Goal: Transaction & Acquisition: Purchase product/service

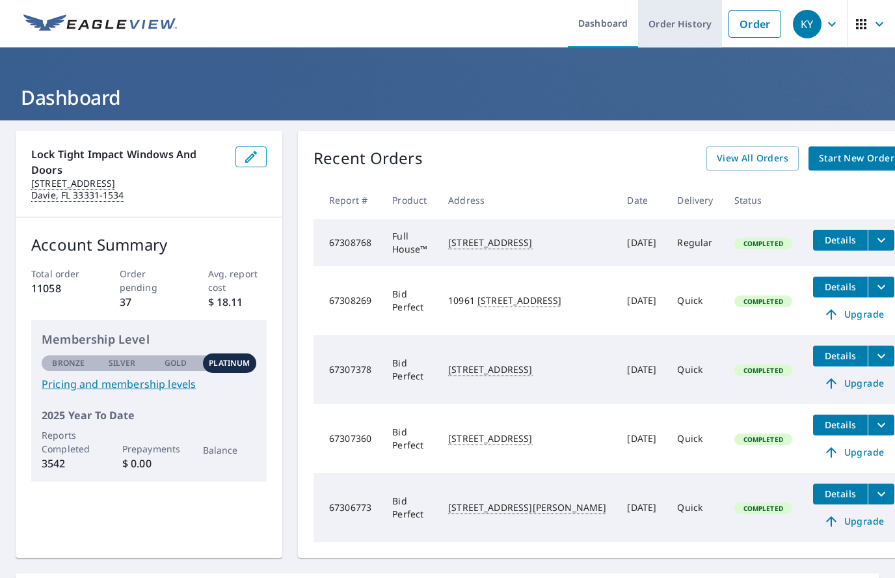
click at [674, 24] on link "Order History" at bounding box center [680, 23] width 84 height 47
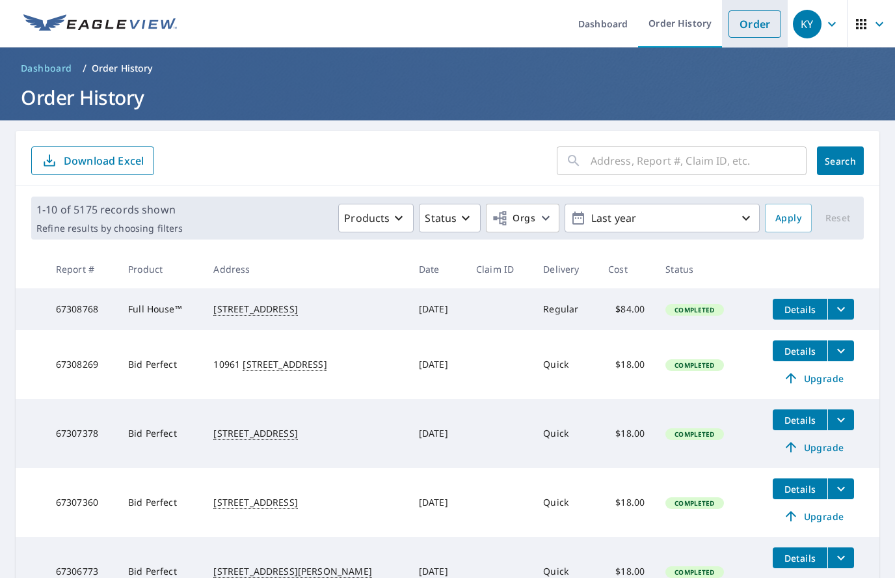
click at [759, 28] on link "Order" at bounding box center [754, 23] width 53 height 27
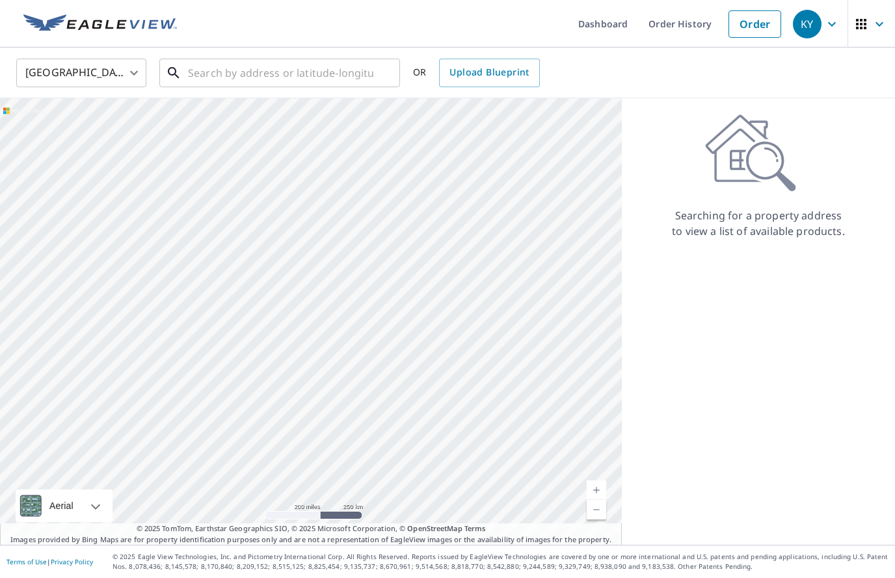
click at [221, 70] on input "text" at bounding box center [280, 73] width 185 height 36
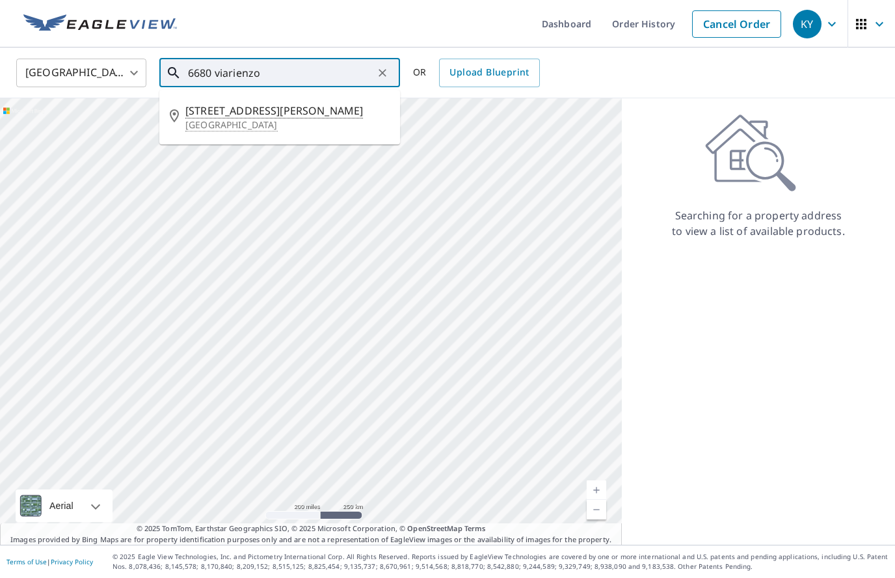
click at [234, 120] on p "[GEOGRAPHIC_DATA]" at bounding box center [287, 124] width 204 height 13
type input "[STREET_ADDRESS][PERSON_NAME]"
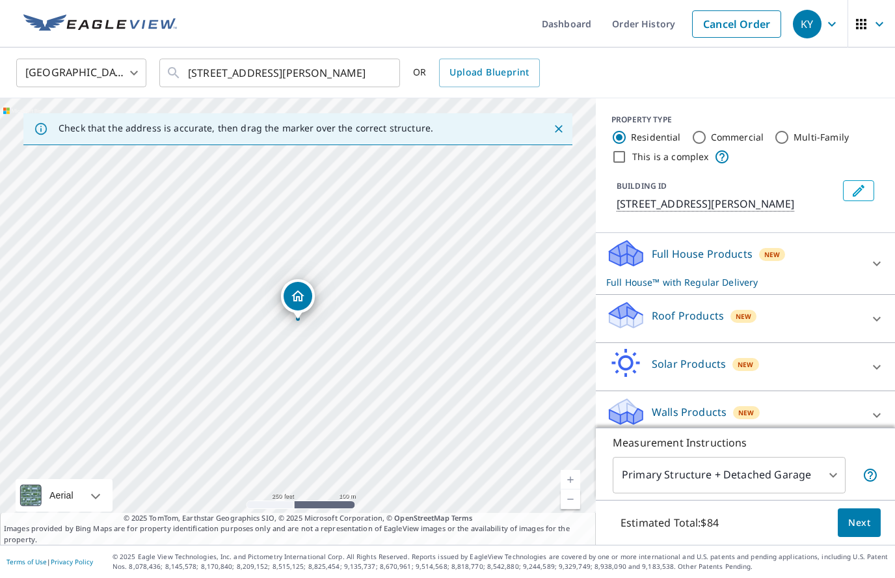
click at [715, 315] on p "Roof Products" at bounding box center [688, 316] width 72 height 16
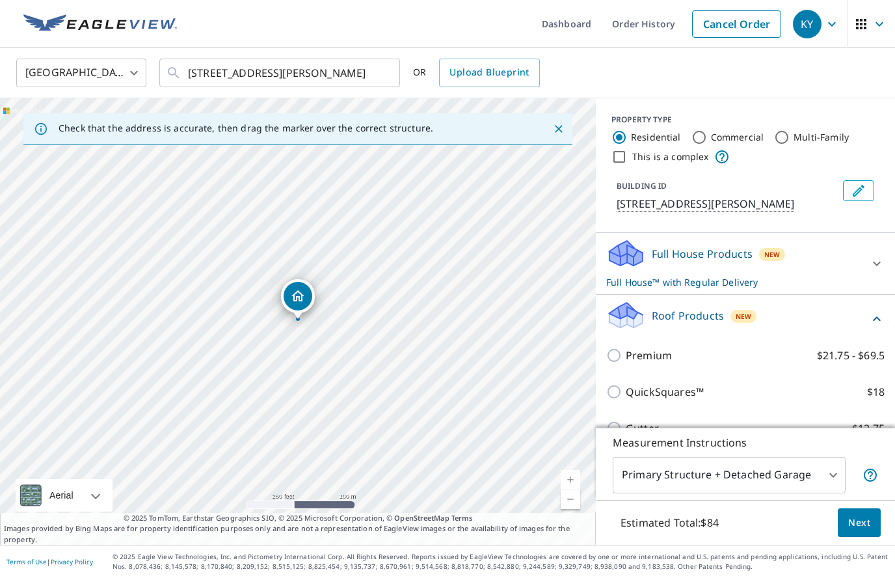
click at [700, 310] on p "Roof Products" at bounding box center [688, 316] width 72 height 16
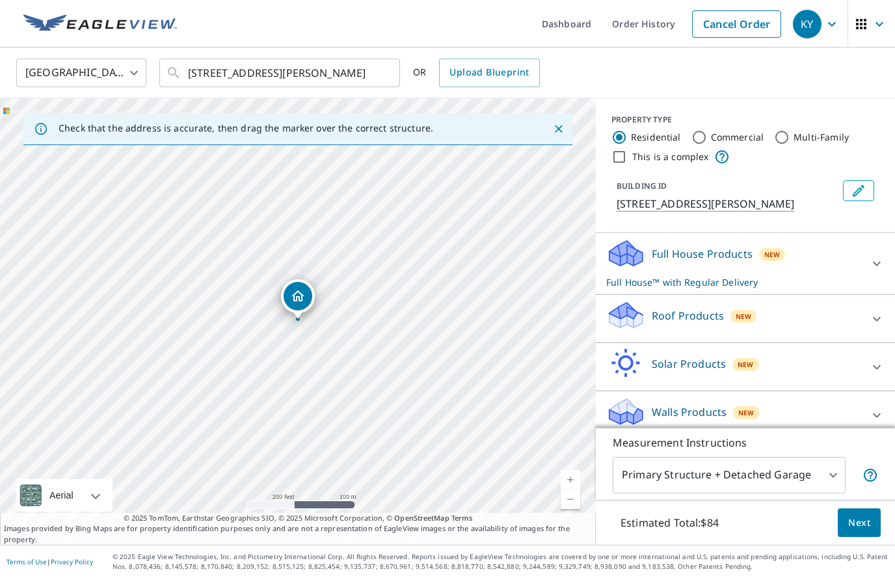
click at [714, 310] on p "Roof Products" at bounding box center [688, 316] width 72 height 16
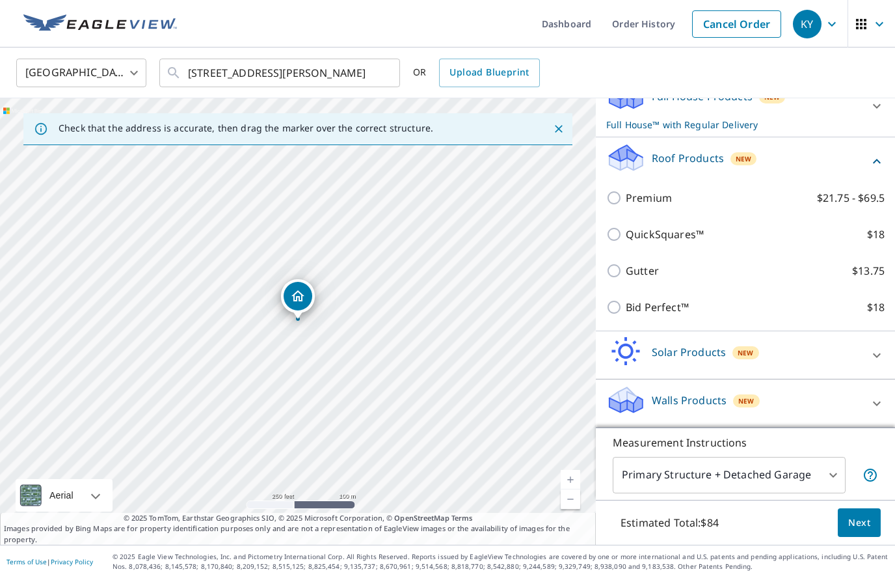
scroll to position [157, 0]
click at [658, 306] on p "Bid Perfect™" at bounding box center [657, 307] width 63 height 16
click at [626, 306] on input "Bid Perfect™ $18" at bounding box center [616, 307] width 20 height 16
checkbox input "true"
checkbox input "false"
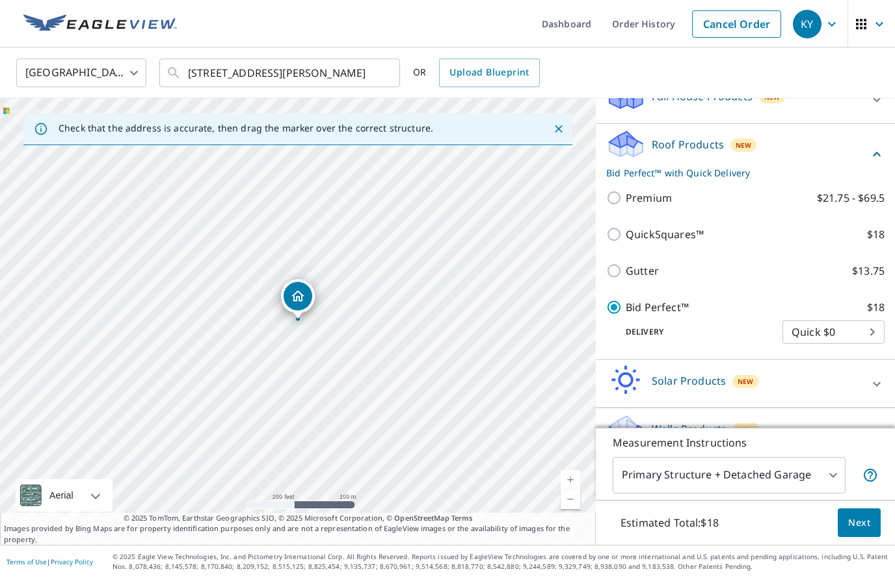
click at [863, 527] on span "Next" at bounding box center [859, 522] width 22 height 16
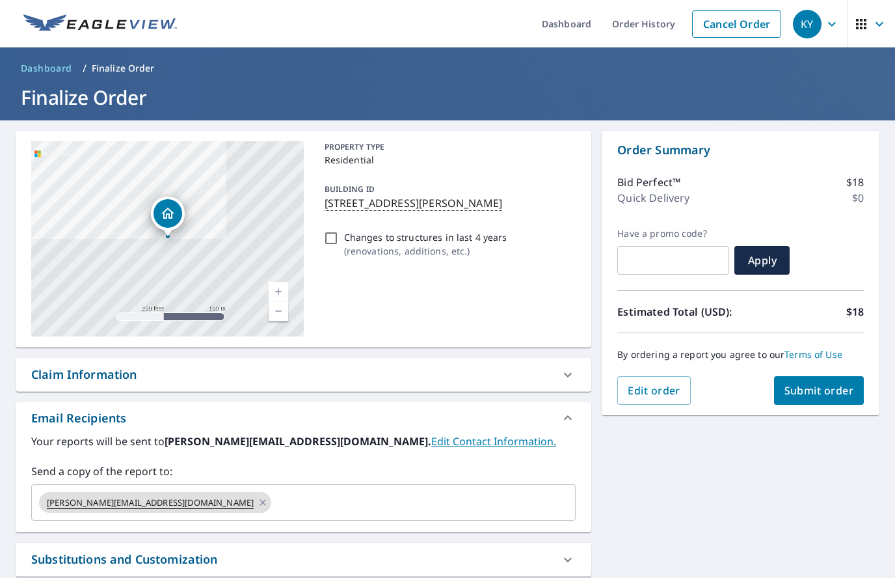
click at [273, 499] on input "text" at bounding box center [411, 502] width 277 height 25
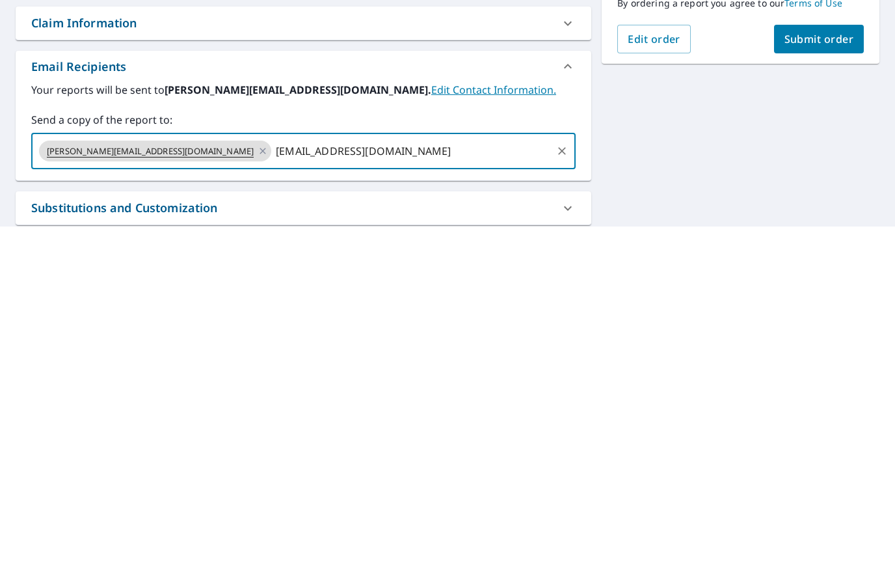
type input "[EMAIL_ADDRESS][DOMAIN_NAME]"
click at [827, 383] on span "Submit order" at bounding box center [819, 390] width 70 height 14
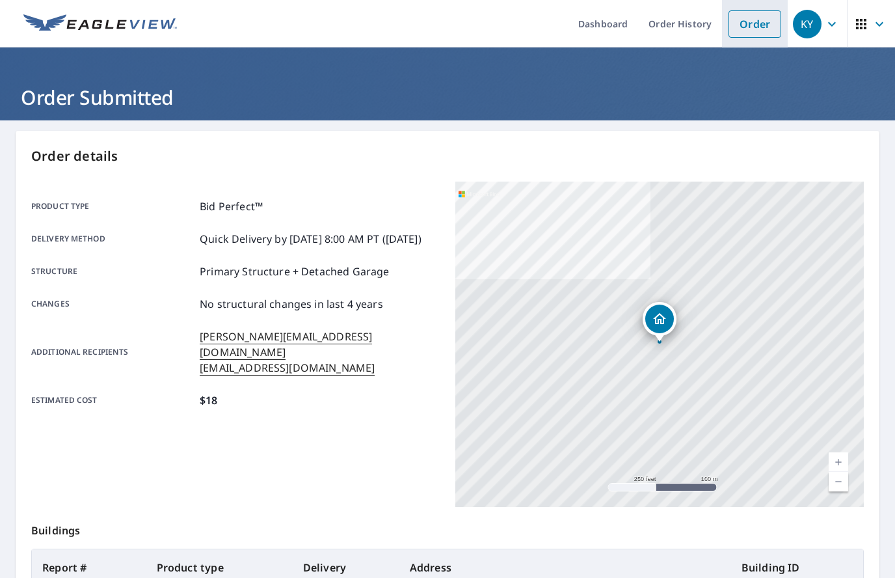
click at [758, 20] on link "Order" at bounding box center [754, 23] width 53 height 27
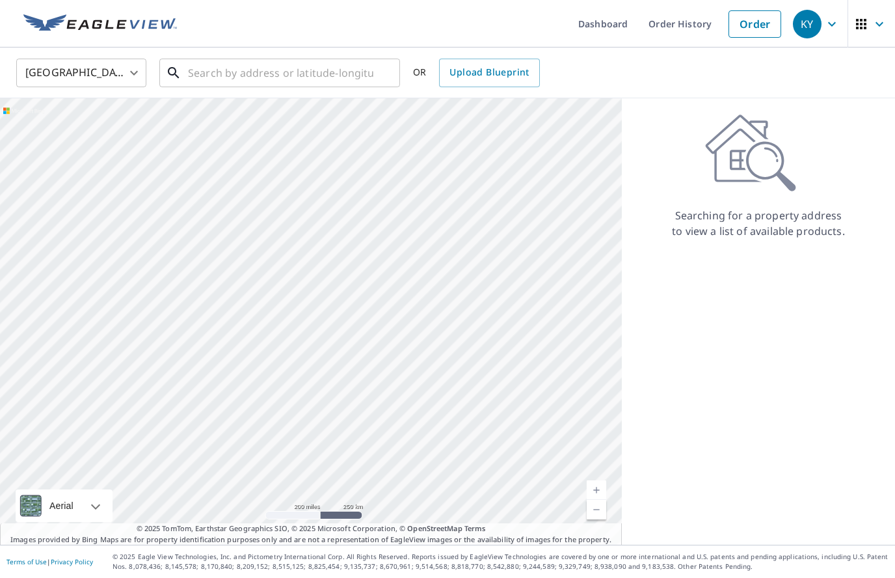
click at [234, 71] on input "text" at bounding box center [280, 73] width 185 height 36
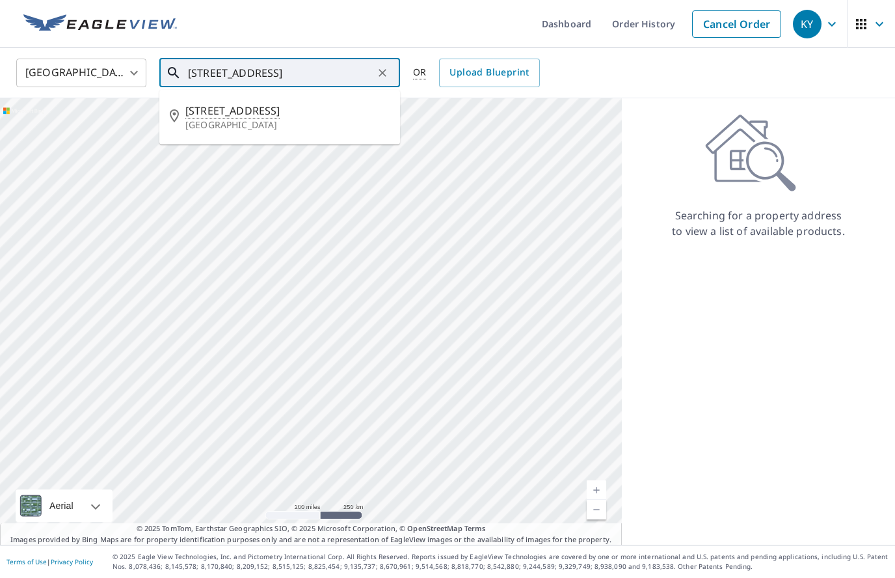
click at [243, 124] on p "[GEOGRAPHIC_DATA]" at bounding box center [287, 124] width 204 height 13
type input "[STREET_ADDRESS]"
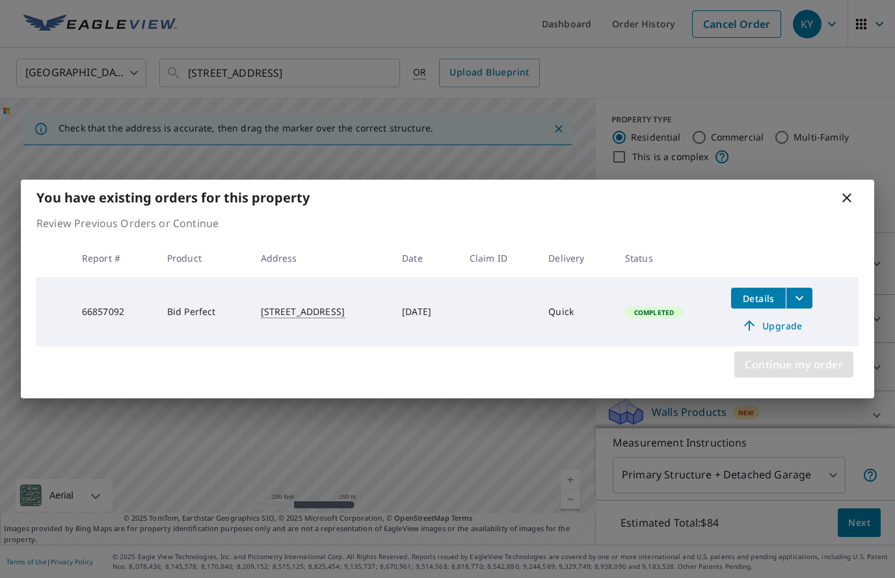
click at [797, 360] on span "Continue my order" at bounding box center [794, 364] width 98 height 18
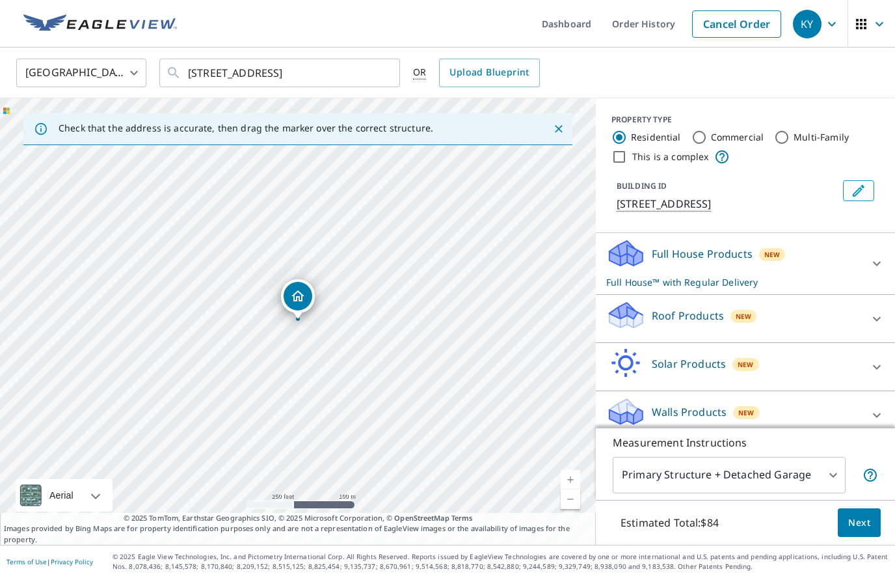
click at [718, 310] on p "Roof Products" at bounding box center [688, 316] width 72 height 16
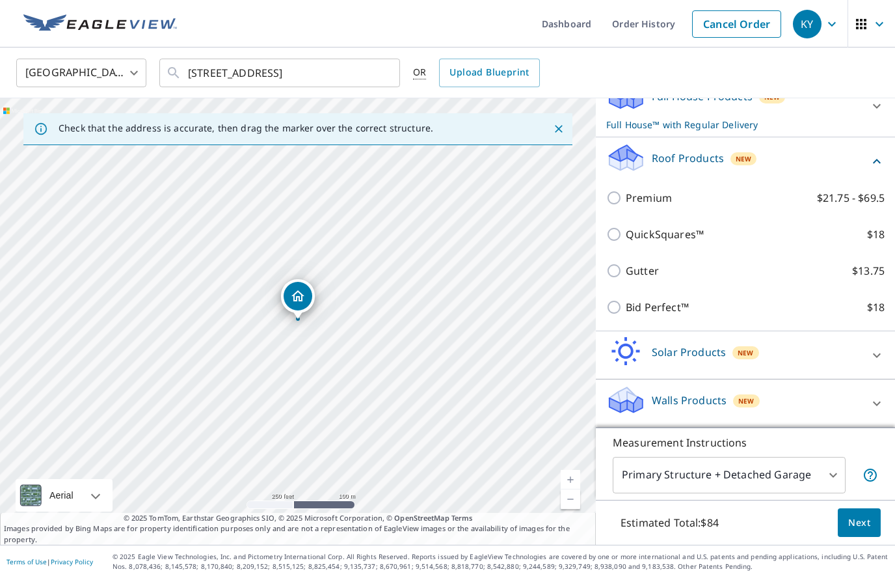
scroll to position [157, 0]
click at [674, 302] on p "Bid Perfect™" at bounding box center [657, 307] width 63 height 16
click at [626, 302] on input "Bid Perfect™ $18" at bounding box center [616, 307] width 20 height 16
checkbox input "true"
checkbox input "false"
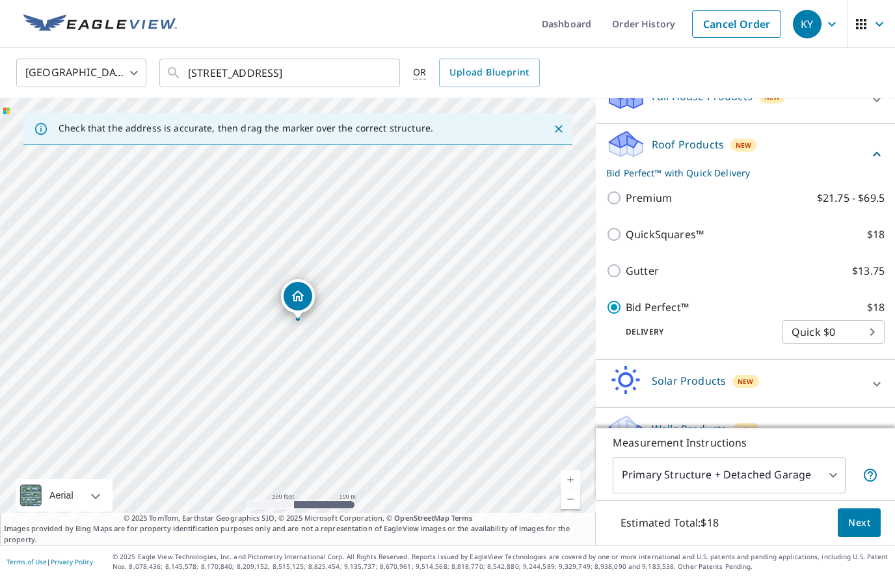
click at [866, 523] on span "Next" at bounding box center [859, 522] width 22 height 16
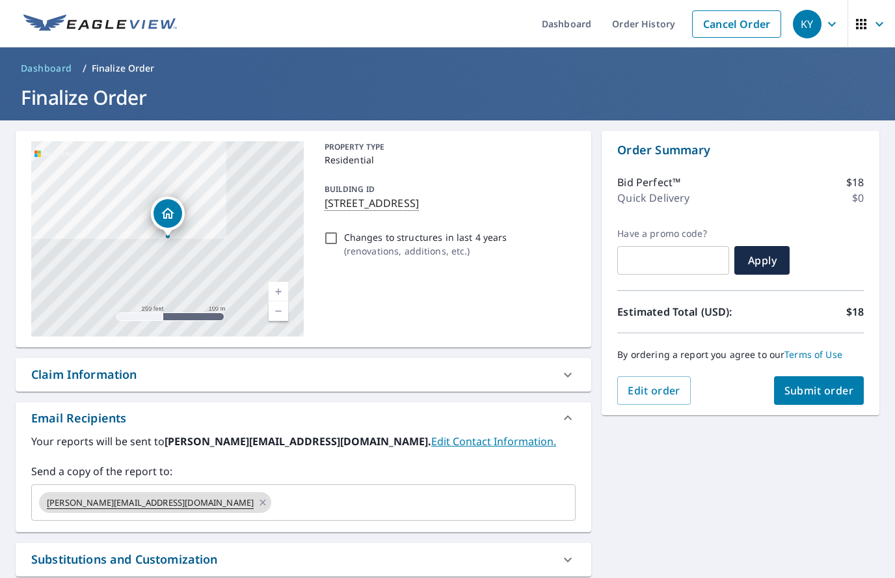
click at [273, 507] on input "text" at bounding box center [411, 502] width 277 height 25
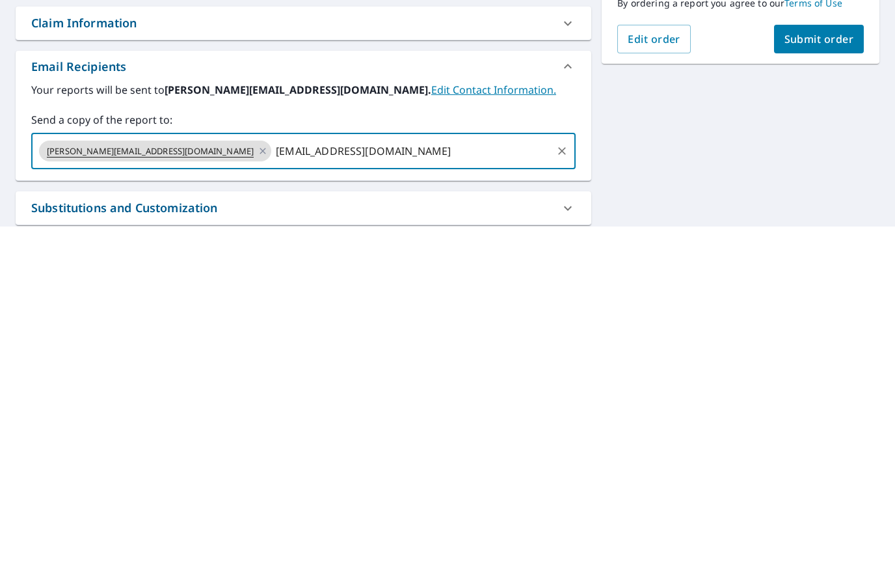
type input "[EMAIL_ADDRESS][DOMAIN_NAME]"
click at [842, 383] on span "Submit order" at bounding box center [819, 390] width 70 height 14
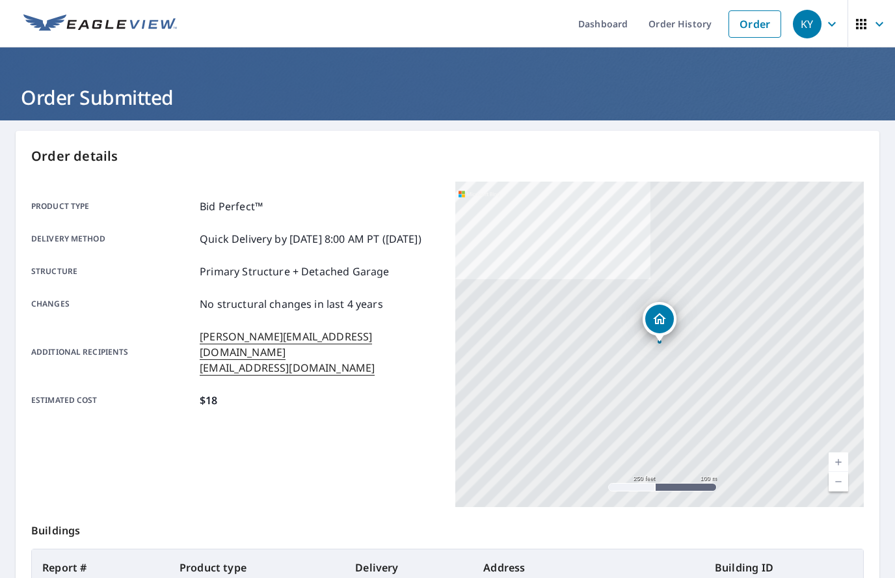
click at [801, 69] on header "Order Submitted" at bounding box center [447, 83] width 895 height 73
